Goal: Task Accomplishment & Management: Complete application form

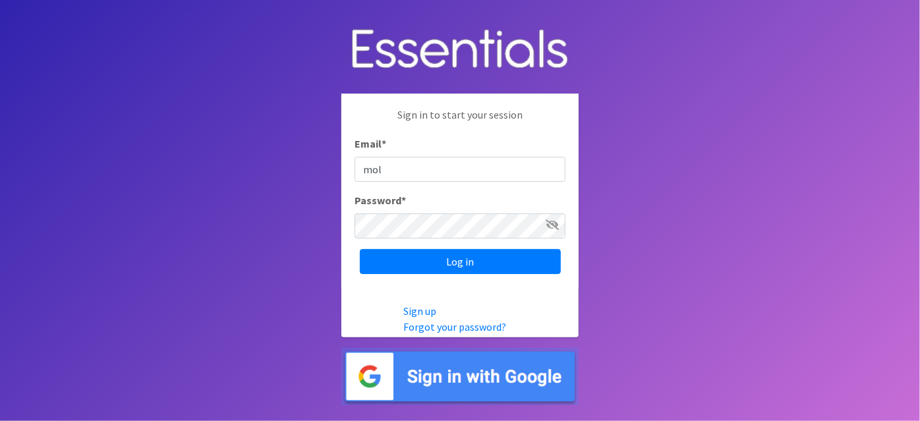
type input "[EMAIL_ADDRESS][DOMAIN_NAME]"
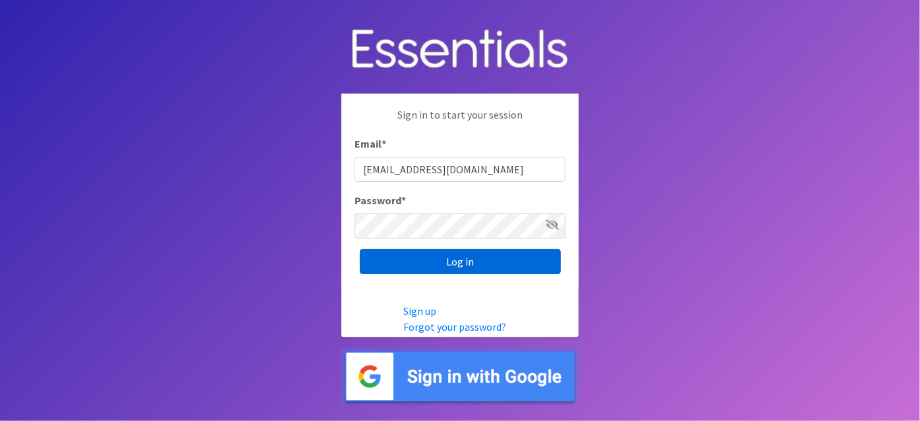
click at [446, 266] on input "Log in" at bounding box center [460, 261] width 201 height 25
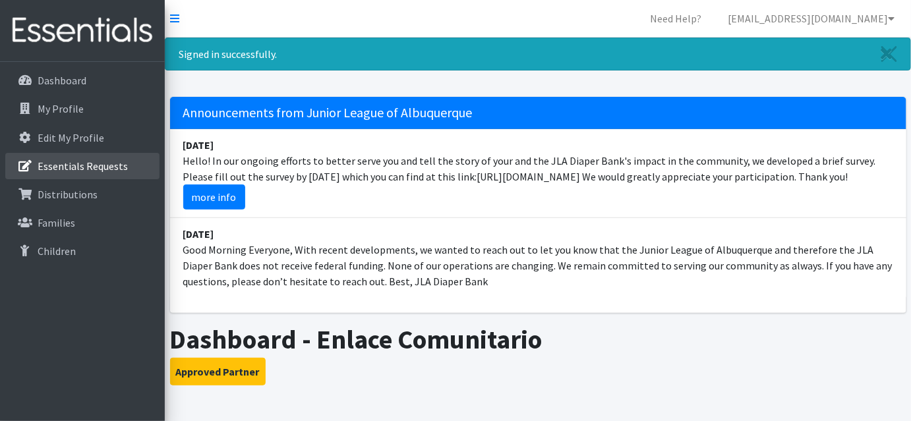
click at [117, 170] on p "Essentials Requests" at bounding box center [83, 165] width 90 height 13
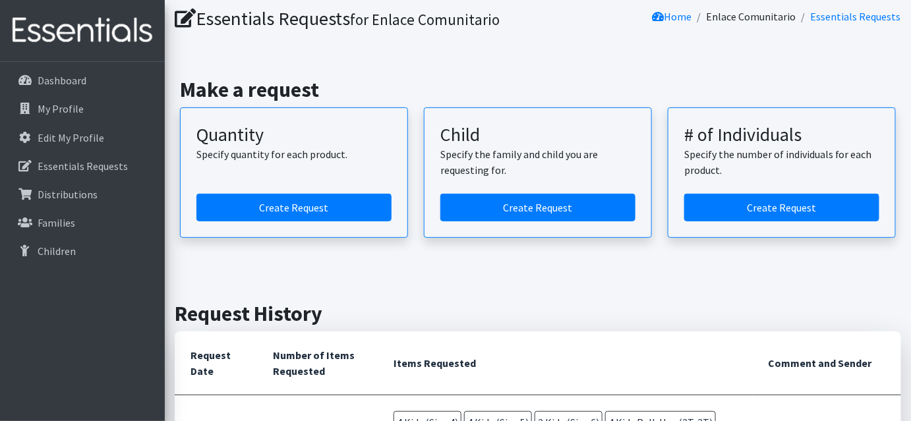
scroll to position [59, 0]
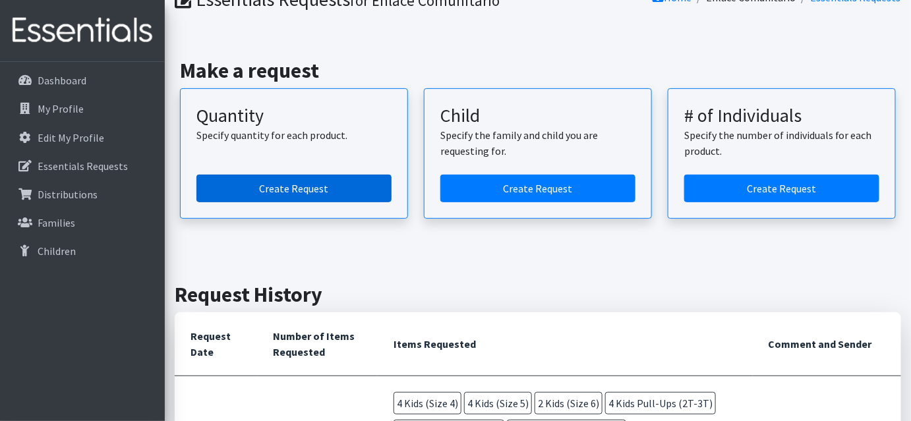
click at [301, 190] on link "Create Request" at bounding box center [293, 189] width 195 height 28
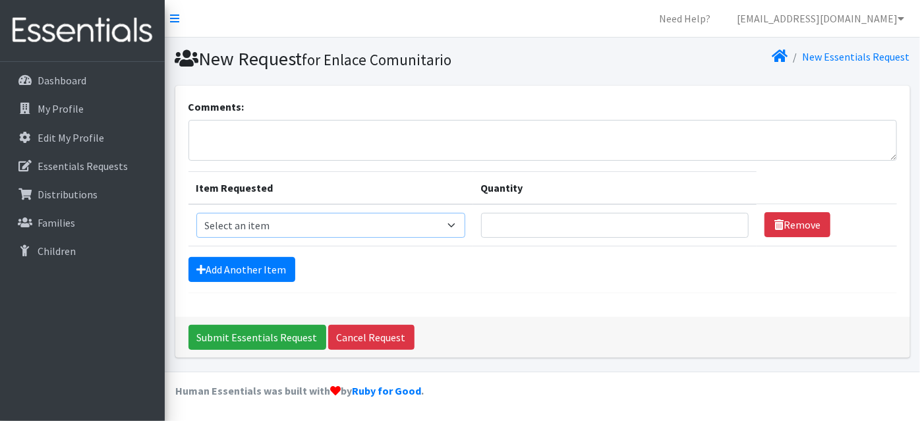
click at [454, 221] on select "Select an item Adult Briefs (Large/X-Large) Disposable Inserts Goodnights (Slee…" at bounding box center [330, 225] width 269 height 25
select select "8154"
click at [196, 213] on select "Select an item Adult Briefs (Large/X-Large) Disposable Inserts Goodnights (Slee…" at bounding box center [330, 225] width 269 height 25
click at [580, 218] on input "Quantity" at bounding box center [614, 225] width 267 height 25
click at [730, 219] on input "1" at bounding box center [614, 225] width 267 height 25
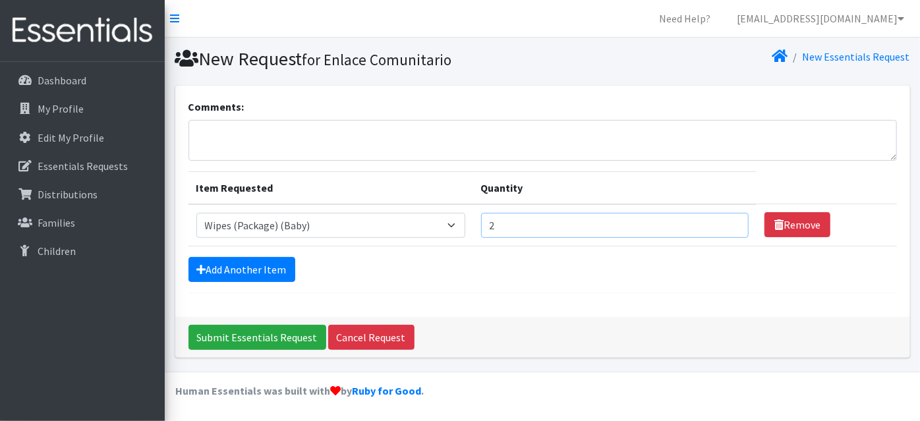
click at [730, 219] on input "2" at bounding box center [614, 225] width 267 height 25
click at [730, 219] on input "3" at bounding box center [614, 225] width 267 height 25
click at [730, 219] on input "4" at bounding box center [614, 225] width 267 height 25
click at [730, 219] on input "5" at bounding box center [614, 225] width 267 height 25
click at [730, 219] on input "6" at bounding box center [614, 225] width 267 height 25
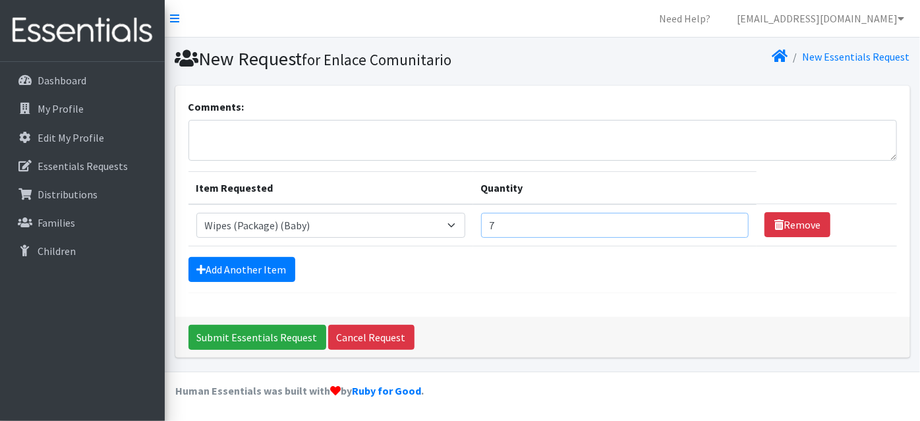
click at [730, 219] on input "7" at bounding box center [614, 225] width 267 height 25
click at [730, 219] on input "8" at bounding box center [614, 225] width 267 height 25
click at [730, 219] on input "9" at bounding box center [614, 225] width 267 height 25
type input "10"
click at [730, 219] on input "10" at bounding box center [614, 225] width 267 height 25
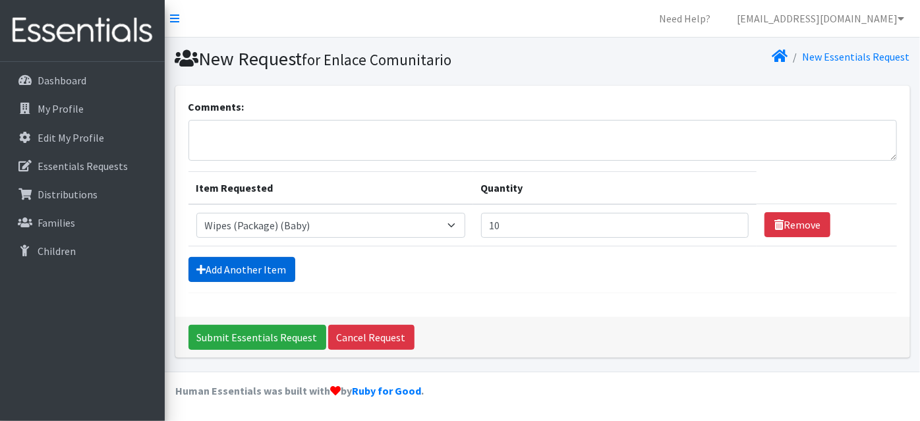
click at [266, 258] on link "Add Another Item" at bounding box center [241, 269] width 107 height 25
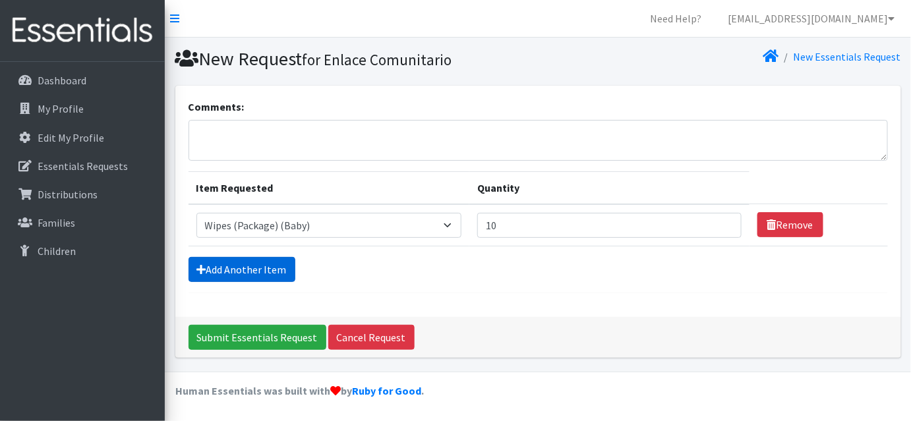
scroll to position [35, 0]
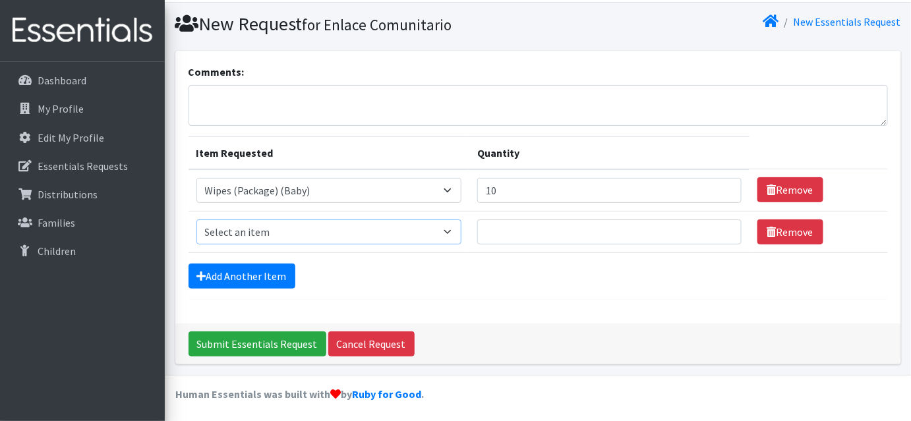
click at [459, 227] on select "Select an item Adult Briefs (Large/X-Large) Disposable Inserts Goodnights (Slee…" at bounding box center [328, 231] width 265 height 25
select select "8167"
click at [196, 219] on select "Select an item Adult Briefs (Large/X-Large) Disposable Inserts Goodnights (Slee…" at bounding box center [328, 231] width 265 height 25
click at [723, 225] on input "1" at bounding box center [609, 231] width 264 height 25
click at [723, 225] on input "2" at bounding box center [609, 231] width 264 height 25
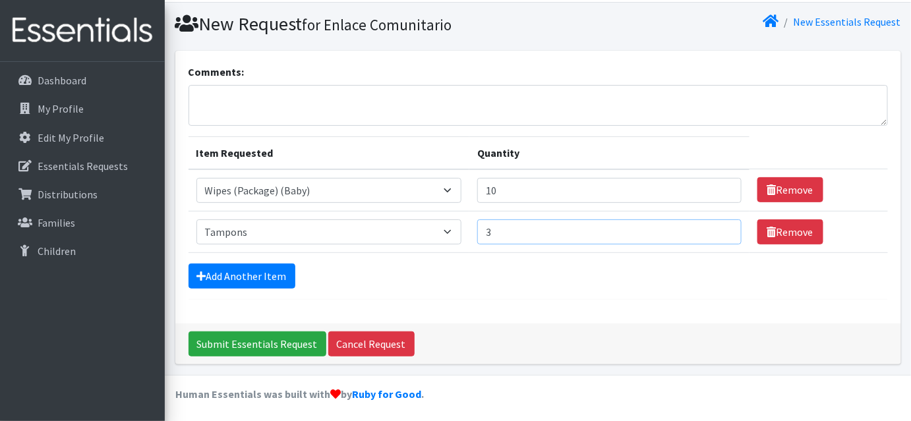
click at [723, 225] on input "3" at bounding box center [609, 231] width 264 height 25
click at [723, 225] on input "4" at bounding box center [609, 231] width 264 height 25
click at [723, 225] on input "5" at bounding box center [609, 231] width 264 height 25
type input "6"
click at [723, 225] on input "6" at bounding box center [609, 231] width 264 height 25
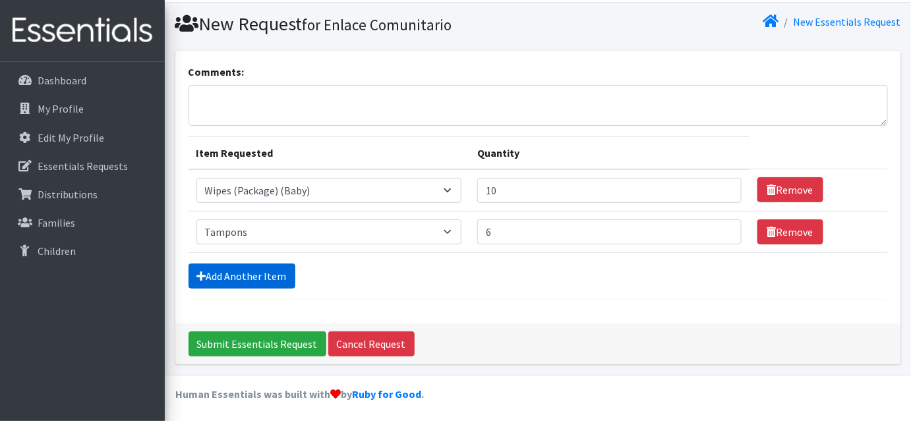
click at [223, 277] on link "Add Another Item" at bounding box center [241, 276] width 107 height 25
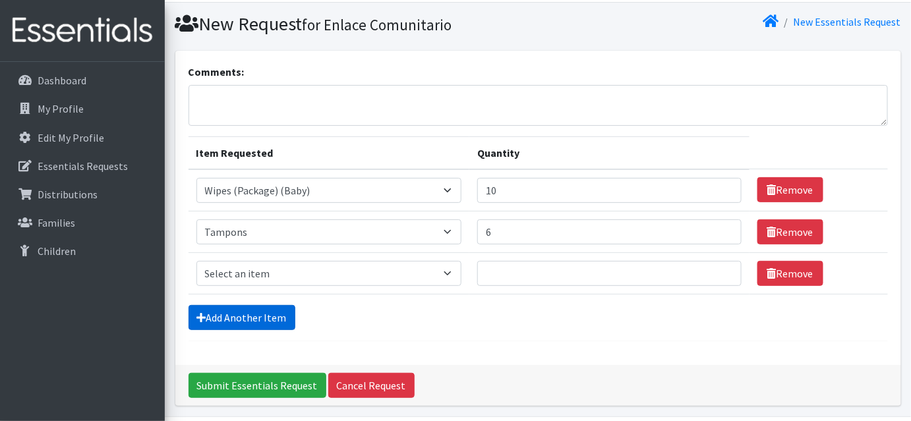
scroll to position [77, 0]
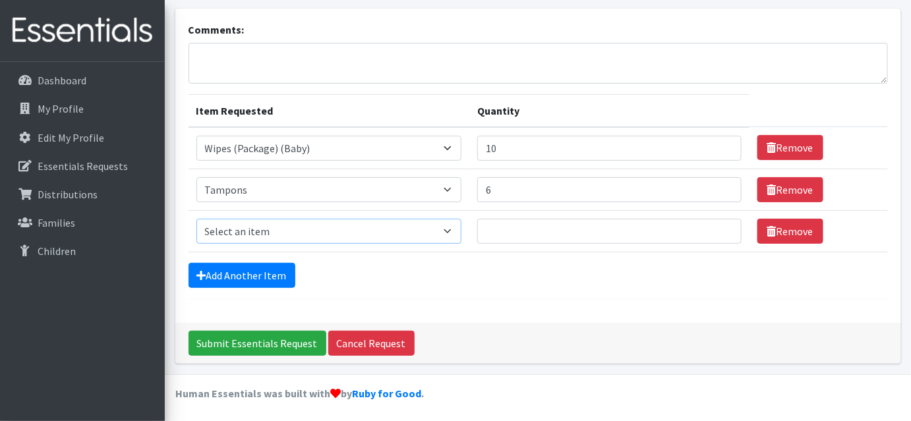
click at [250, 231] on select "Select an item Adult Briefs (Large/X-Large) Disposable Inserts Goodnights (Slee…" at bounding box center [328, 231] width 265 height 25
select select "8156"
click at [196, 219] on select "Select an item Adult Briefs (Large/X-Large) Disposable Inserts Goodnights (Slee…" at bounding box center [328, 231] width 265 height 25
click at [722, 225] on input "1" at bounding box center [609, 231] width 264 height 25
click at [723, 224] on input "2" at bounding box center [609, 231] width 264 height 25
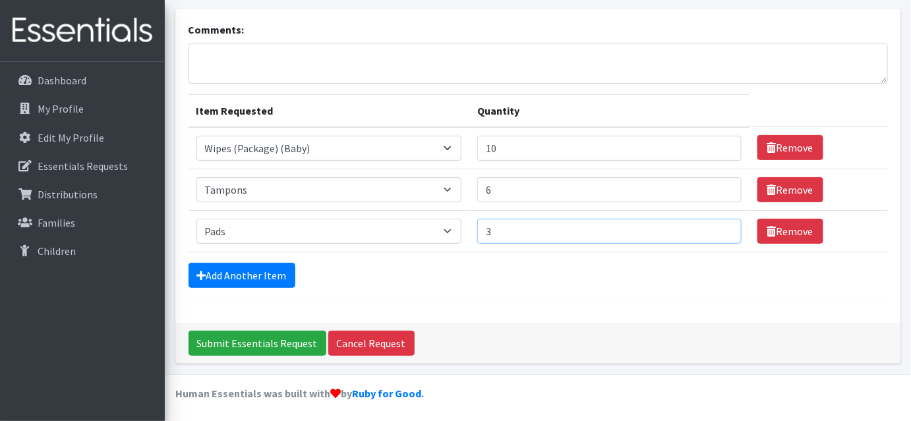
click at [723, 224] on input "3" at bounding box center [609, 231] width 264 height 25
click at [723, 224] on input "4" at bounding box center [609, 231] width 264 height 25
click at [723, 224] on input "5" at bounding box center [609, 231] width 264 height 25
type input "6"
click at [723, 224] on input "6" at bounding box center [609, 231] width 264 height 25
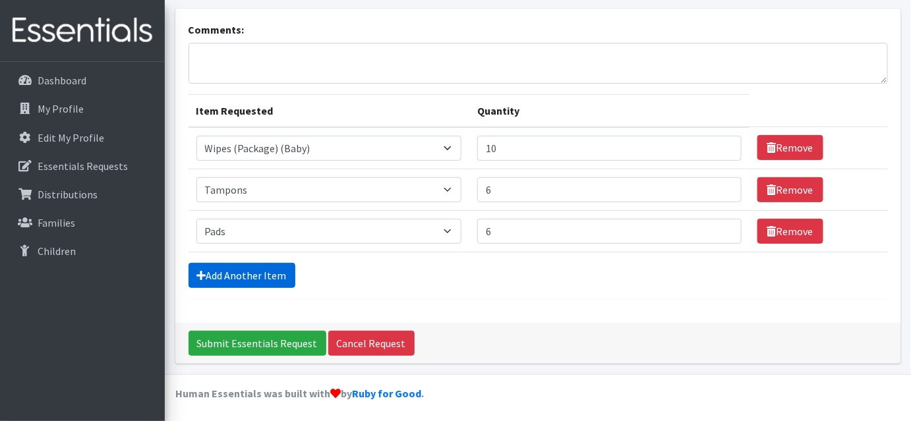
click at [291, 277] on link "Add Another Item" at bounding box center [241, 275] width 107 height 25
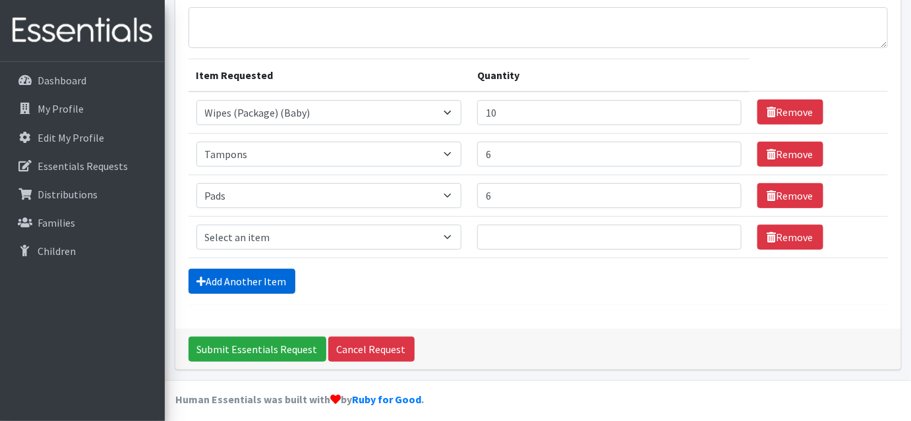
scroll to position [118, 0]
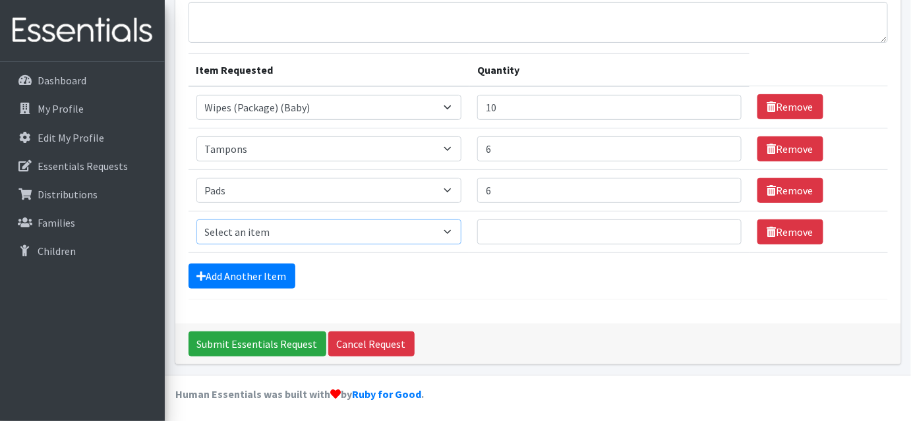
click at [287, 223] on select "Select an item Adult Briefs (Large/X-Large) Disposable Inserts Goodnights (Slee…" at bounding box center [328, 231] width 265 height 25
select select "8165"
click at [196, 219] on select "Select an item Adult Briefs (Large/X-Large) Disposable Inserts Goodnights (Slee…" at bounding box center [328, 231] width 265 height 25
click at [725, 226] on input "1" at bounding box center [609, 231] width 264 height 25
click at [725, 226] on input "2" at bounding box center [609, 231] width 264 height 25
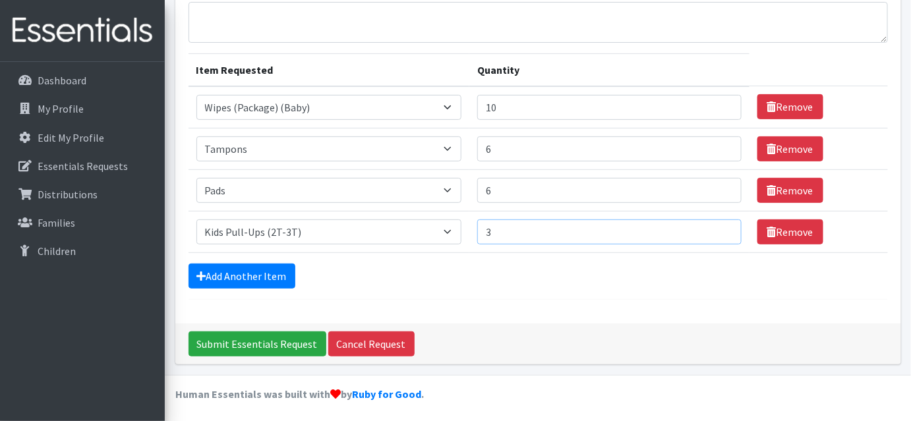
click at [725, 226] on input "3" at bounding box center [609, 231] width 264 height 25
type input "4"
click at [725, 226] on input "4" at bounding box center [609, 231] width 264 height 25
click at [256, 268] on link "Add Another Item" at bounding box center [241, 276] width 107 height 25
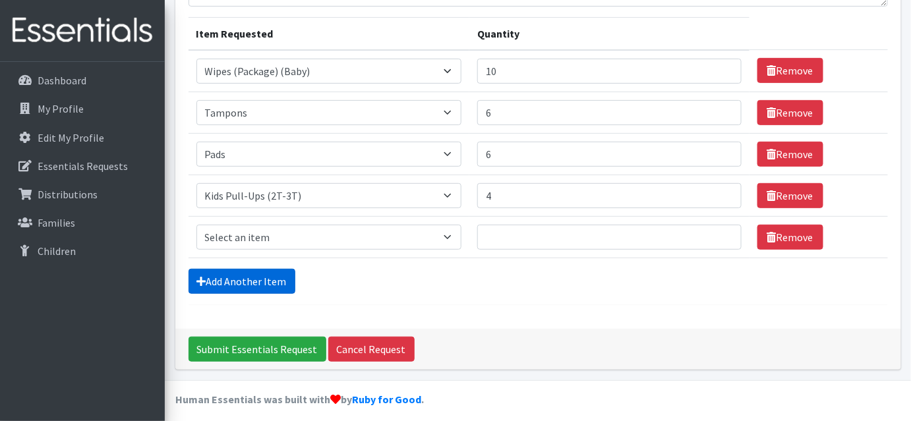
scroll to position [159, 0]
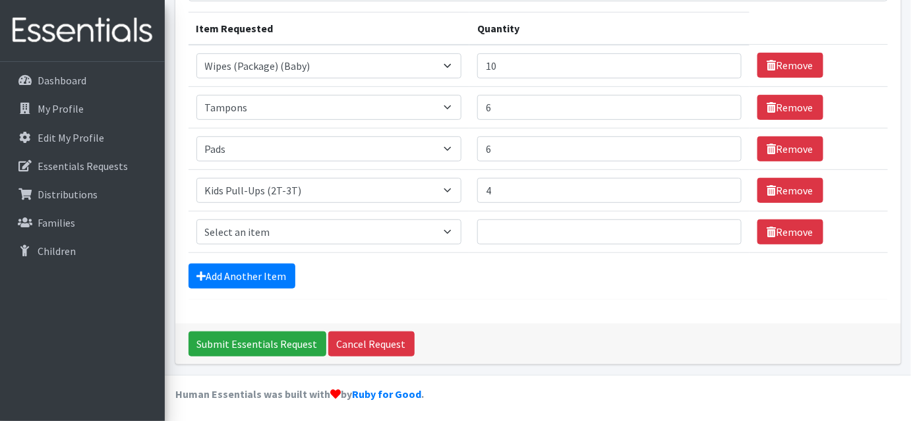
click at [284, 217] on td "Item Requested Select an item Adult Briefs (Large/X-Large) Disposable Inserts G…" at bounding box center [328, 232] width 281 height 42
click at [288, 231] on select "Select an item Adult Briefs (Large/X-Large) Disposable Inserts Goodnights (Slee…" at bounding box center [328, 231] width 265 height 25
select select "8166"
click at [196, 219] on select "Select an item Adult Briefs (Large/X-Large) Disposable Inserts Goodnights (Slee…" at bounding box center [328, 231] width 265 height 25
click at [726, 225] on input "1" at bounding box center [609, 231] width 264 height 25
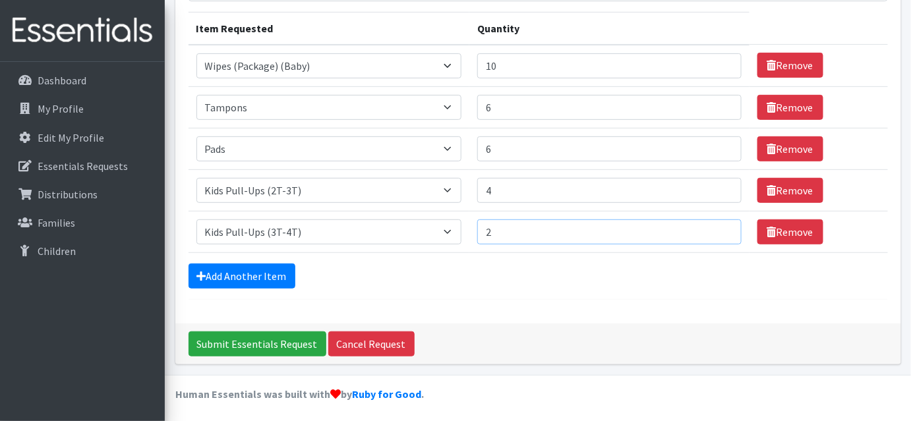
type input "2"
click at [726, 225] on input "2" at bounding box center [609, 231] width 264 height 25
click at [227, 273] on link "Add Another Item" at bounding box center [241, 276] width 107 height 25
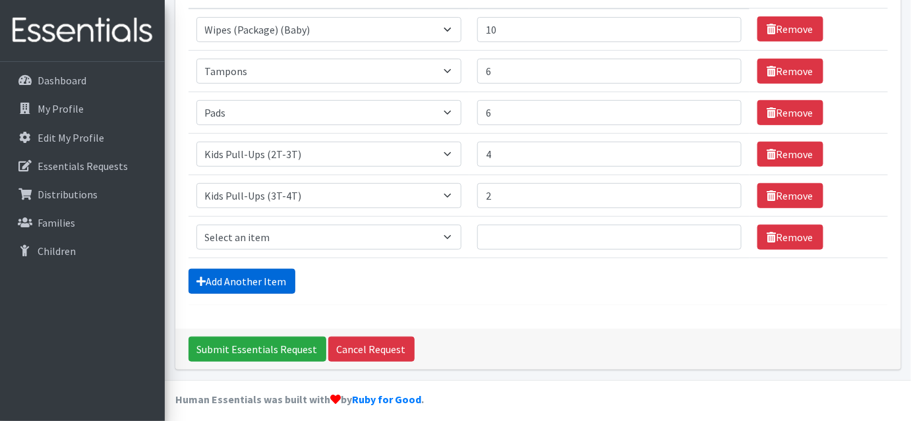
scroll to position [200, 0]
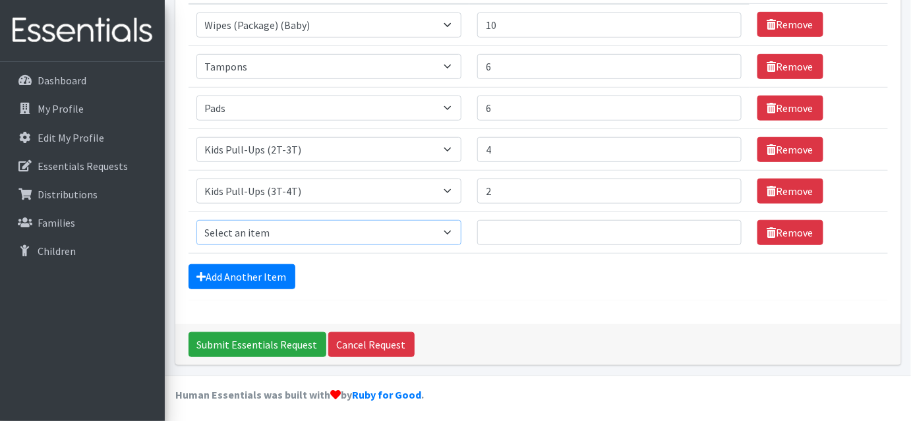
click at [255, 233] on select "Select an item Adult Briefs (Large/X-Large) Disposable Inserts Goodnights (Slee…" at bounding box center [328, 232] width 265 height 25
select select "14466"
click at [196, 220] on select "Select an item Adult Briefs (Large/X-Large) Disposable Inserts Goodnights (Slee…" at bounding box center [328, 232] width 265 height 25
click at [553, 228] on input "Quantity" at bounding box center [609, 232] width 264 height 25
click at [721, 225] on input "1" at bounding box center [609, 232] width 264 height 25
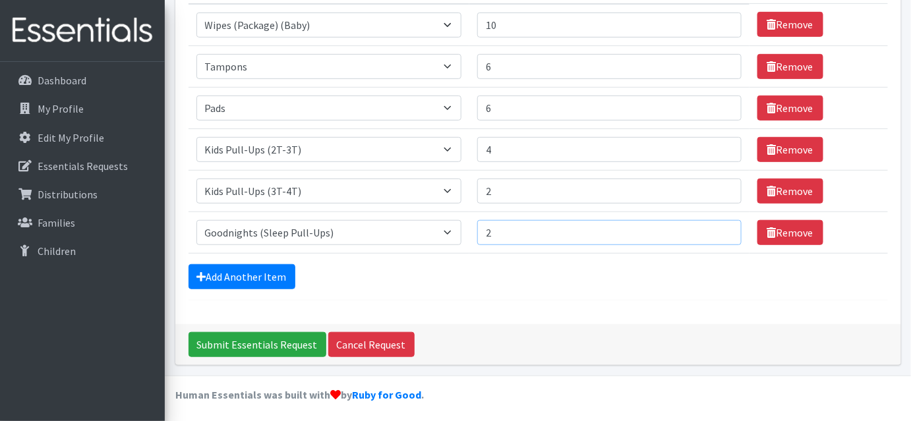
click at [720, 225] on input "2" at bounding box center [609, 232] width 264 height 25
click at [720, 225] on input "3" at bounding box center [609, 232] width 264 height 25
click at [720, 225] on input "4" at bounding box center [609, 232] width 264 height 25
click at [720, 225] on input "5" at bounding box center [609, 232] width 264 height 25
click at [720, 225] on input "6" at bounding box center [609, 232] width 264 height 25
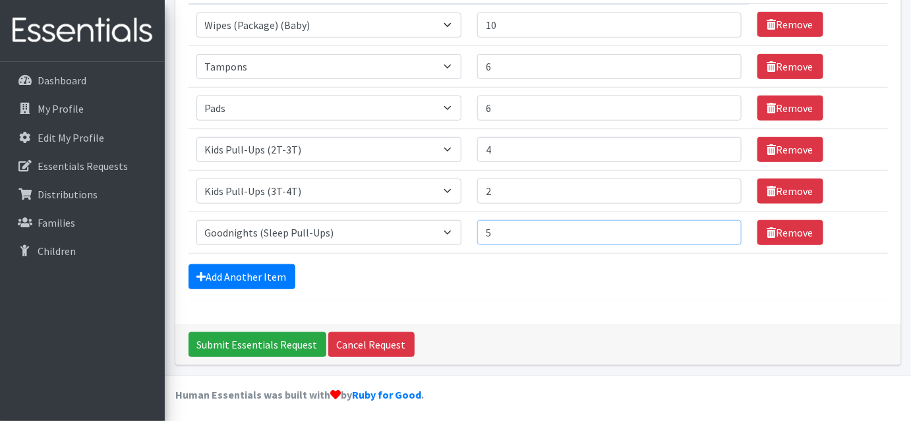
click at [718, 233] on input "5" at bounding box center [609, 232] width 264 height 25
type input "4"
click at [718, 233] on input "4" at bounding box center [609, 232] width 264 height 25
click at [787, 189] on link "Remove" at bounding box center [790, 191] width 66 height 25
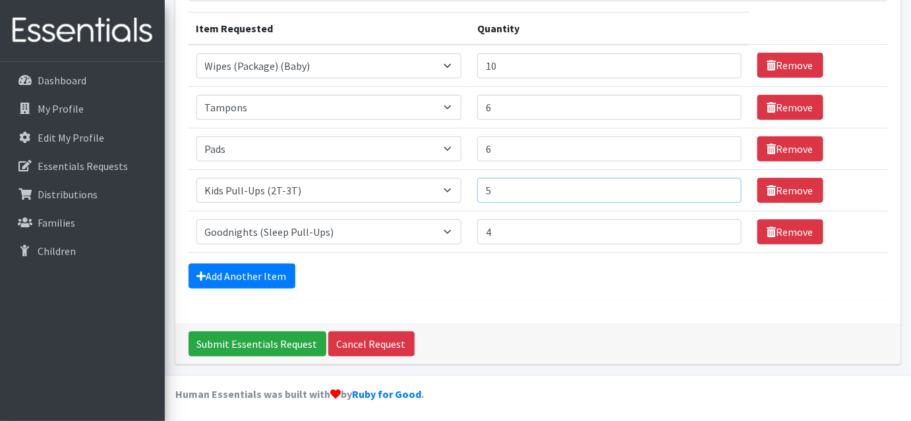
click at [722, 186] on input "5" at bounding box center [609, 190] width 264 height 25
type input "6"
click at [722, 185] on input "6" at bounding box center [609, 190] width 264 height 25
click at [722, 225] on input "5" at bounding box center [609, 231] width 264 height 25
type input "6"
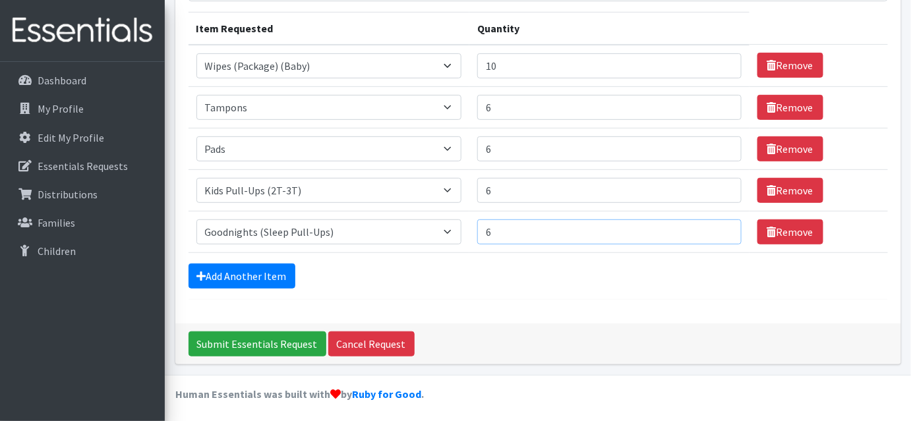
click at [722, 225] on input "6" at bounding box center [609, 231] width 264 height 25
click at [279, 268] on link "Add Another Item" at bounding box center [241, 276] width 107 height 25
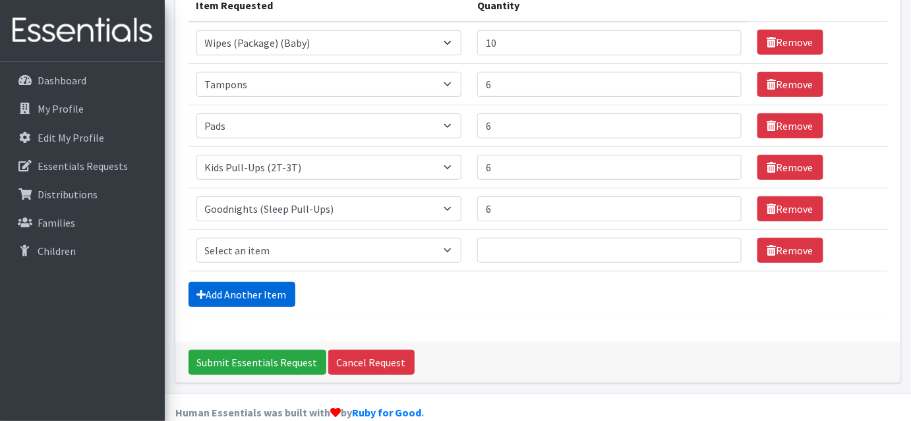
scroll to position [200, 0]
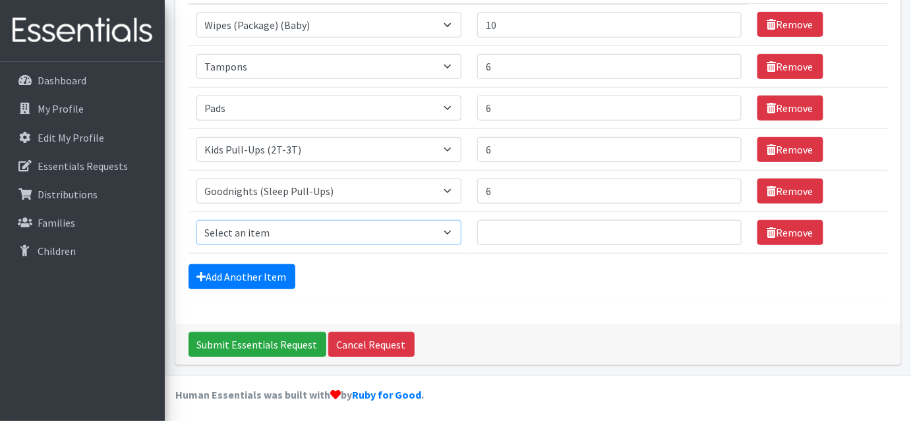
click at [301, 235] on select "Select an item Adult Briefs (Large/X-Large) Disposable Inserts Goodnights (Slee…" at bounding box center [328, 232] width 265 height 25
select select "8160"
click at [196, 220] on select "Select an item Adult Briefs (Large/X-Large) Disposable Inserts Goodnights (Slee…" at bounding box center [328, 232] width 265 height 25
click at [719, 226] on input "1" at bounding box center [609, 232] width 264 height 25
click at [719, 226] on input "2" at bounding box center [609, 232] width 264 height 25
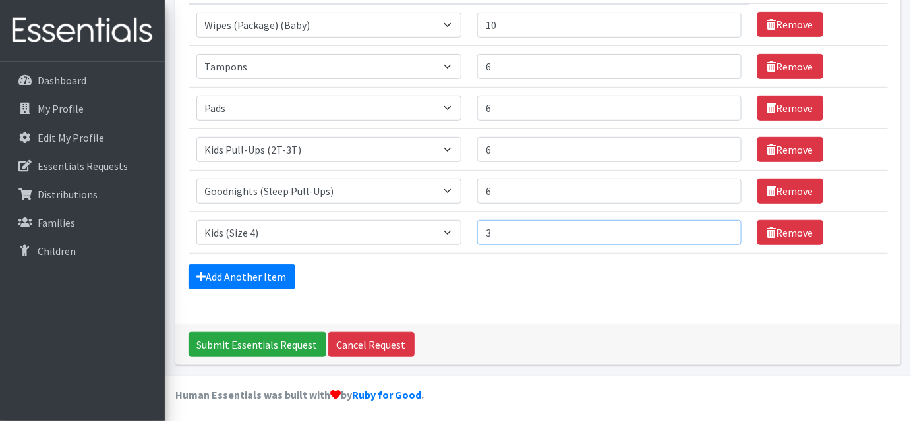
type input "3"
click at [719, 226] on input "3" at bounding box center [609, 232] width 264 height 25
click at [250, 267] on link "Add Another Item" at bounding box center [241, 276] width 107 height 25
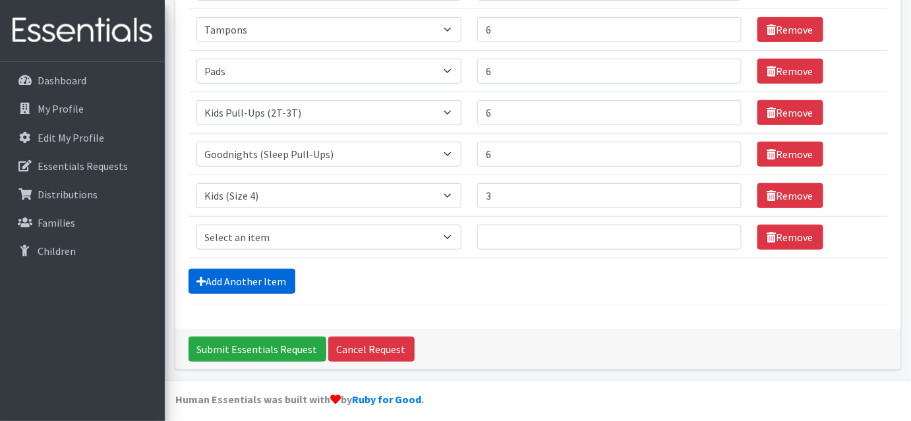
scroll to position [242, 0]
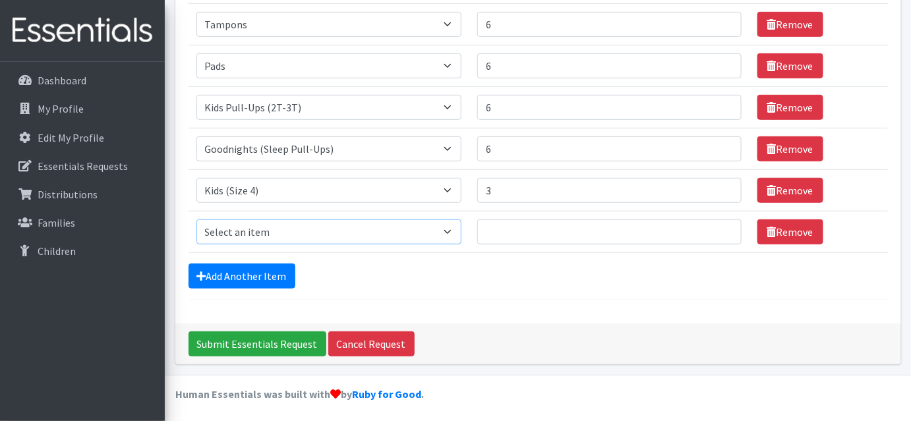
click at [277, 228] on select "Select an item Adult Briefs (Large/X-Large) Disposable Inserts Goodnights (Slee…" at bounding box center [328, 231] width 265 height 25
select select "8153"
click at [196, 219] on select "Select an item Adult Briefs (Large/X-Large) Disposable Inserts Goodnights (Slee…" at bounding box center [328, 231] width 265 height 25
click at [722, 225] on input "1" at bounding box center [609, 231] width 264 height 25
click at [722, 225] on input "2" at bounding box center [609, 231] width 264 height 25
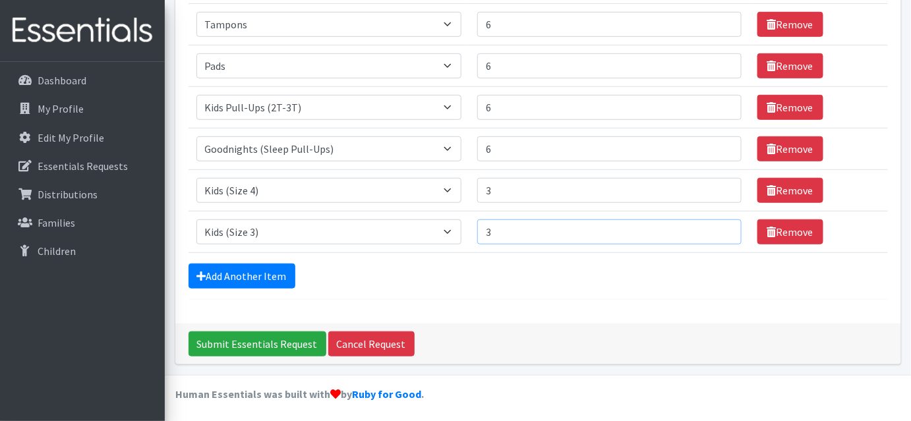
type input "3"
click at [723, 225] on input "3" at bounding box center [609, 231] width 264 height 25
click at [415, 280] on div "Add Another Item" at bounding box center [537, 276] width 699 height 25
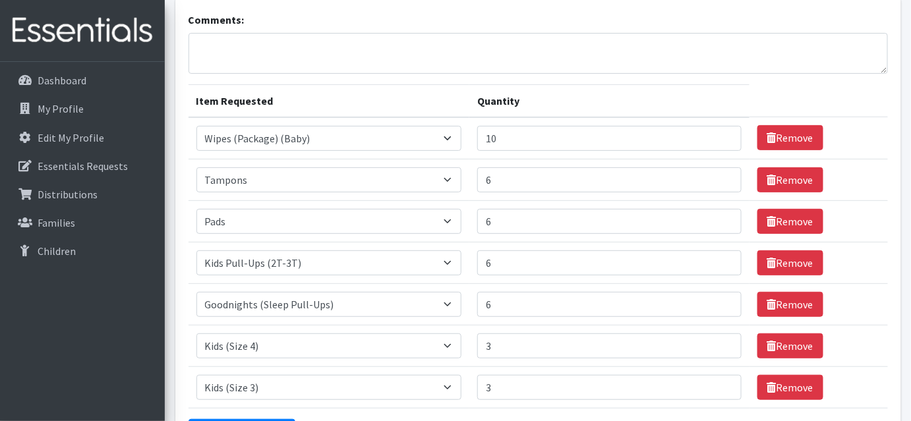
scroll to position [123, 0]
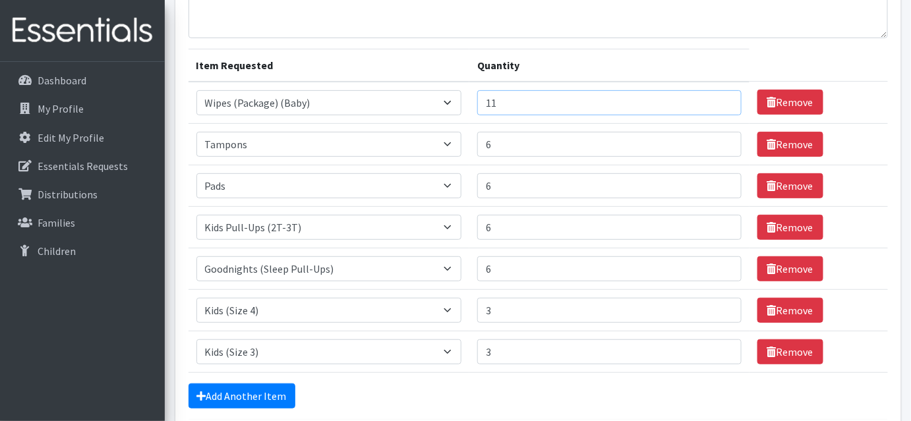
click at [723, 98] on input "11" at bounding box center [609, 102] width 264 height 25
type input "12"
click at [723, 98] on input "12" at bounding box center [609, 102] width 264 height 25
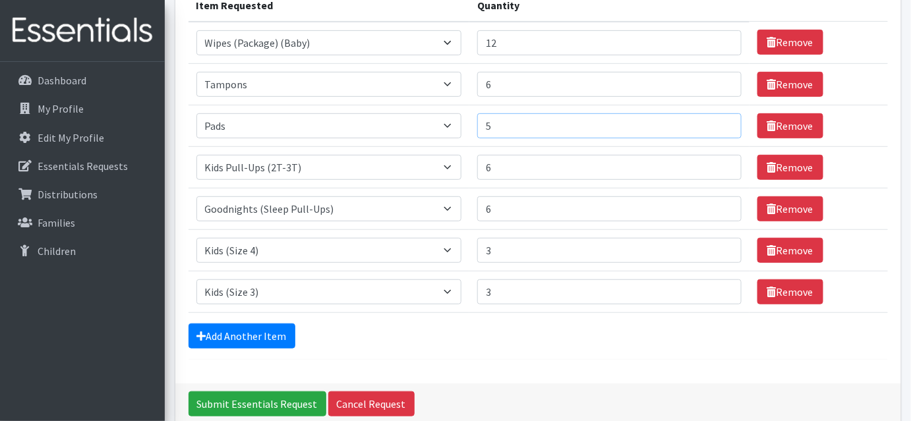
click at [722, 130] on input "5" at bounding box center [609, 125] width 264 height 25
type input "4"
click at [722, 130] on input "4" at bounding box center [609, 125] width 264 height 25
click at [258, 405] on input "Submit Essentials Request" at bounding box center [257, 403] width 138 height 25
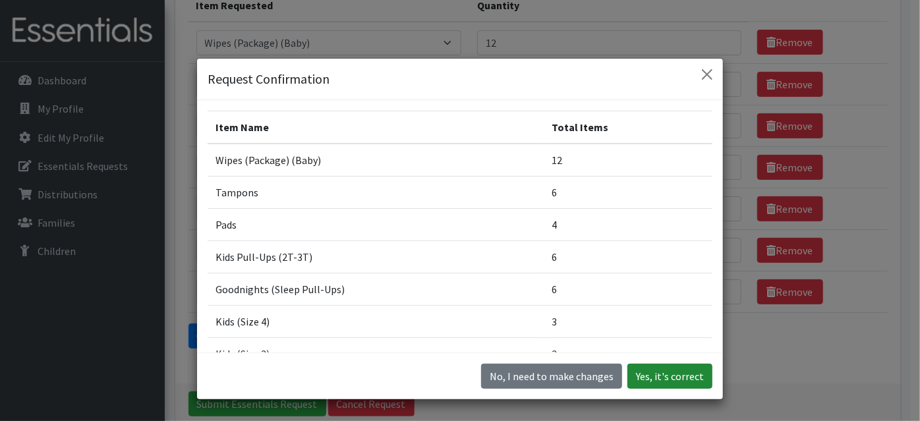
click at [650, 378] on button "Yes, it's correct" at bounding box center [669, 376] width 85 height 25
